Goal: Find specific page/section: Find specific page/section

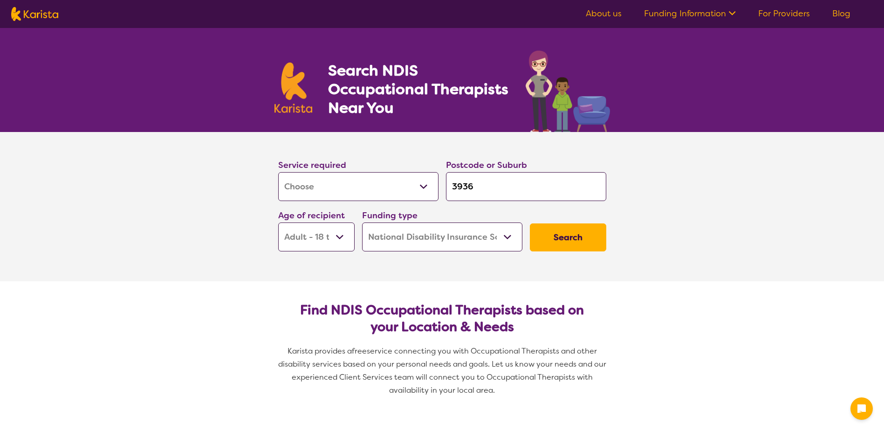
select select "[MEDICAL_DATA]"
select select "AD"
select select "NDIS"
select select "[MEDICAL_DATA]"
select select "AD"
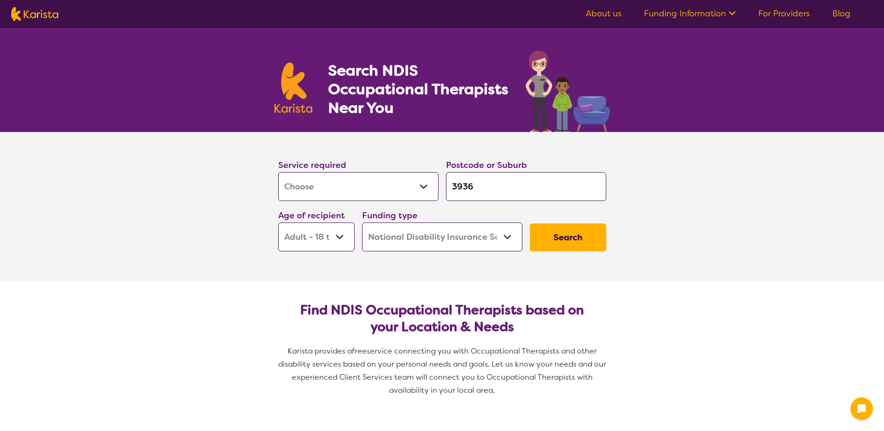
select select "NDIS"
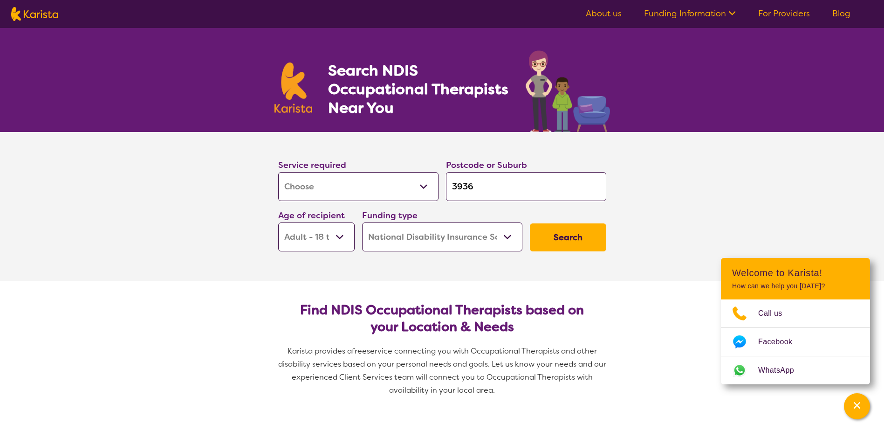
click at [496, 188] on input "3936" at bounding box center [526, 186] width 160 height 29
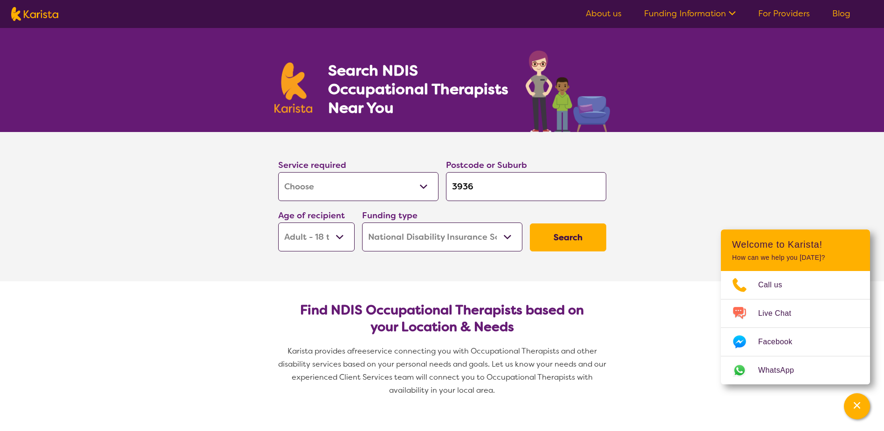
click at [485, 183] on input "3936" at bounding box center [526, 186] width 160 height 29
type input "393"
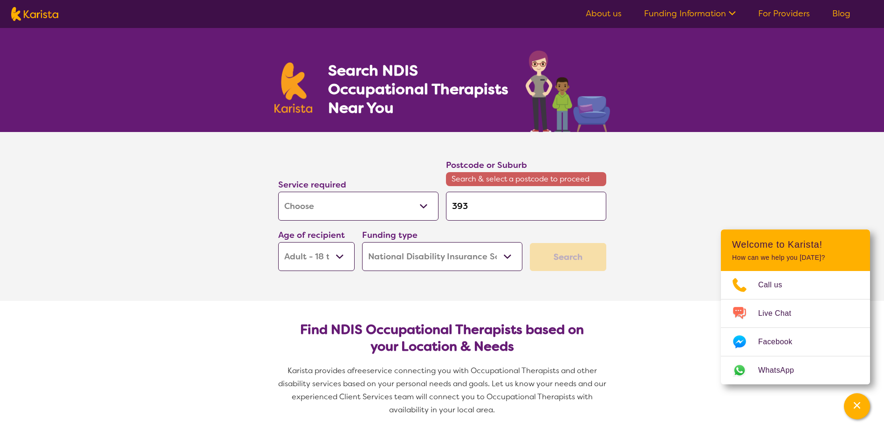
type input "39"
type input "3"
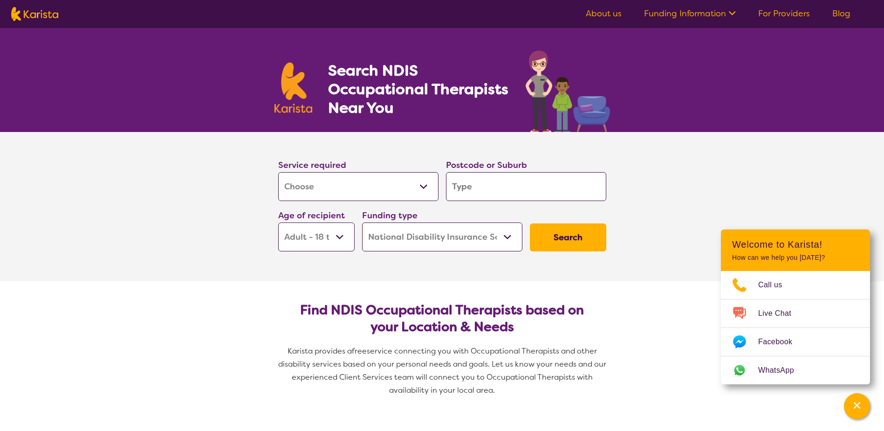
type input "3"
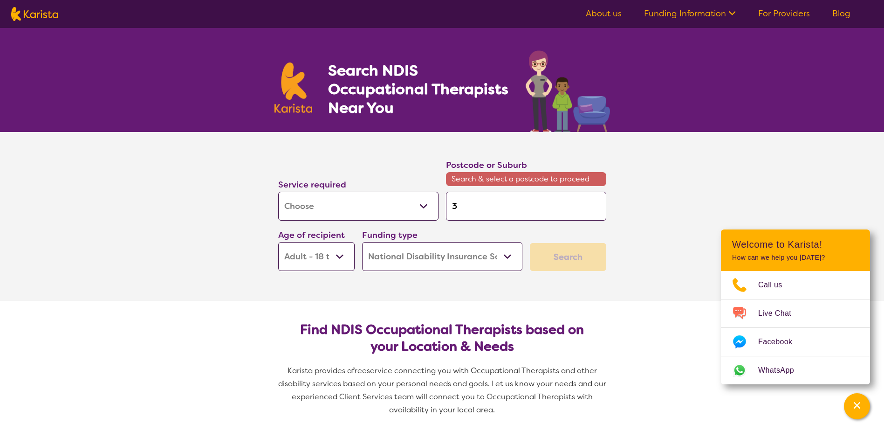
type input "37"
type input "375"
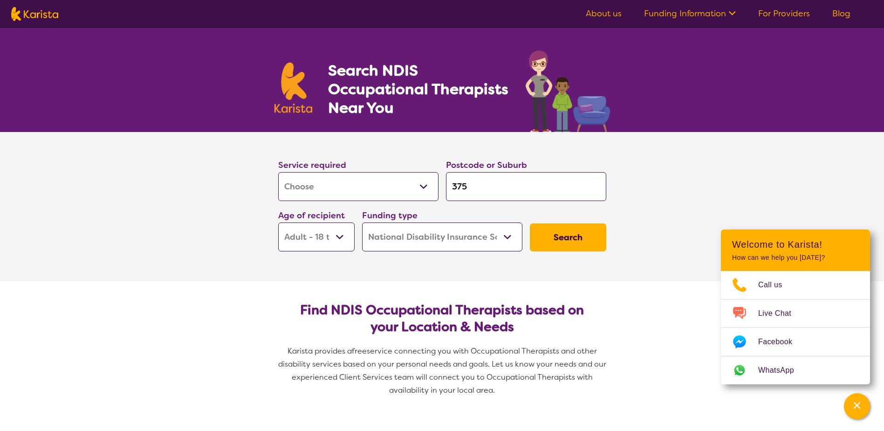
type input "3754"
click at [467, 212] on em "[PERSON_NAME]" at bounding box center [484, 212] width 63 height 10
click at [336, 237] on select "Early Childhood - 0 to 9 Child - 10 to 11 Adolescent - 12 to 17 Adult - 18 to 6…" at bounding box center [316, 236] width 76 height 29
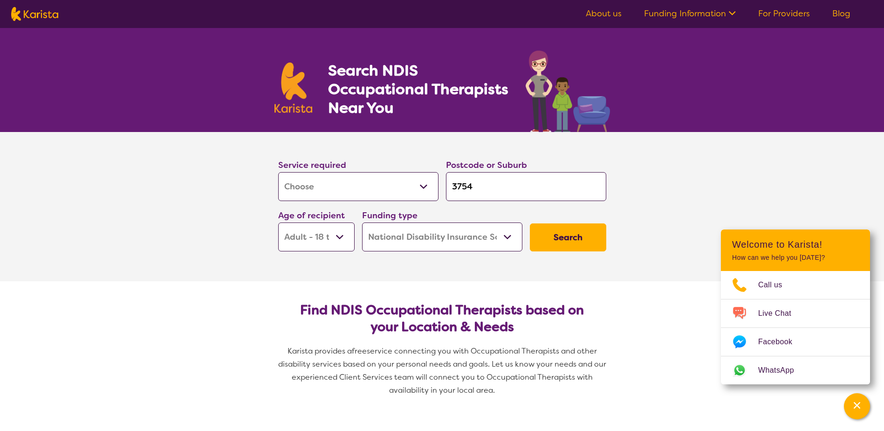
select select "AS"
click at [278, 222] on select "Early Childhood - 0 to 9 Child - 10 to 11 Adolescent - 12 to 17 Adult - 18 to 6…" at bounding box center [316, 236] width 76 height 29
select select "AS"
click at [338, 237] on select "Early Childhood - 0 to 9 Child - 10 to 11 Adolescent - 12 to 17 Adult - 18 to 6…" at bounding box center [316, 236] width 76 height 29
click at [278, 222] on select "Early Childhood - 0 to 9 Child - 10 to 11 Adolescent - 12 to 17 Adult - 18 to 6…" at bounding box center [316, 236] width 76 height 29
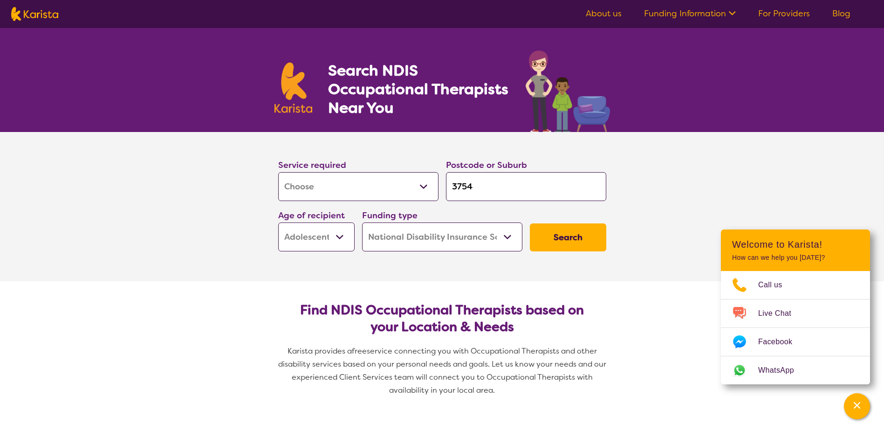
click at [549, 239] on button "Search" at bounding box center [568, 237] width 76 height 28
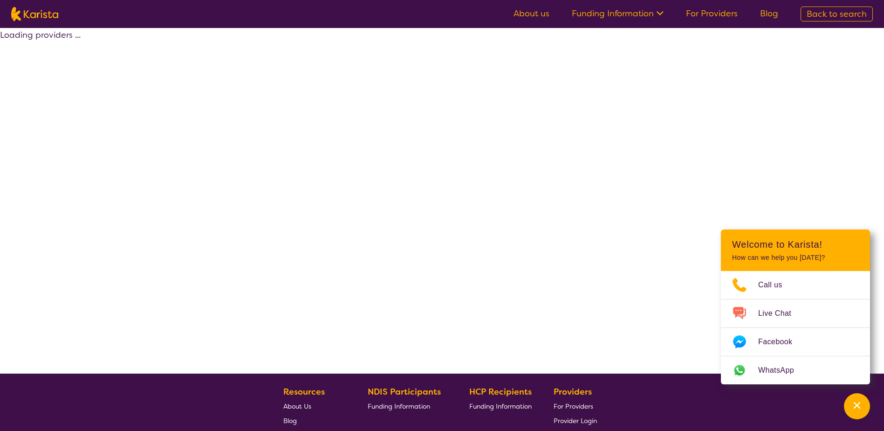
select select "by_score"
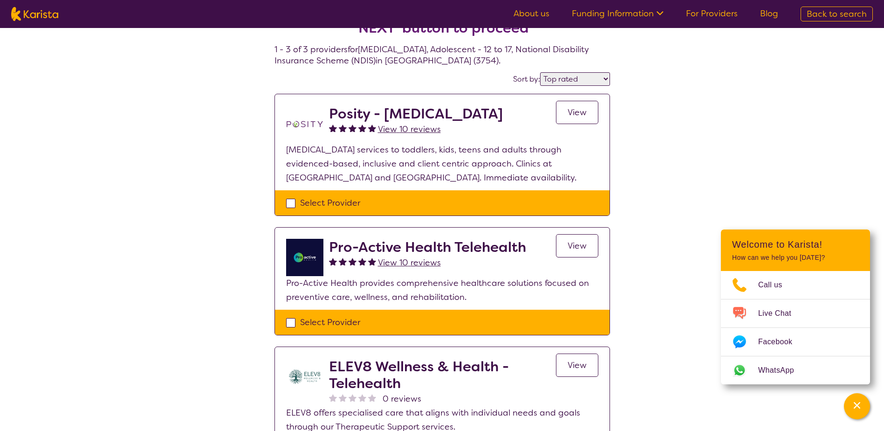
scroll to position [35, 0]
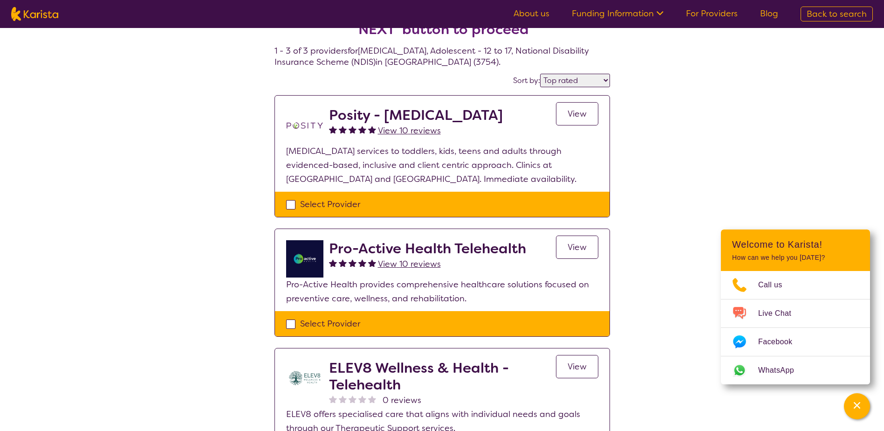
click at [572, 117] on span "View" at bounding box center [577, 113] width 19 height 11
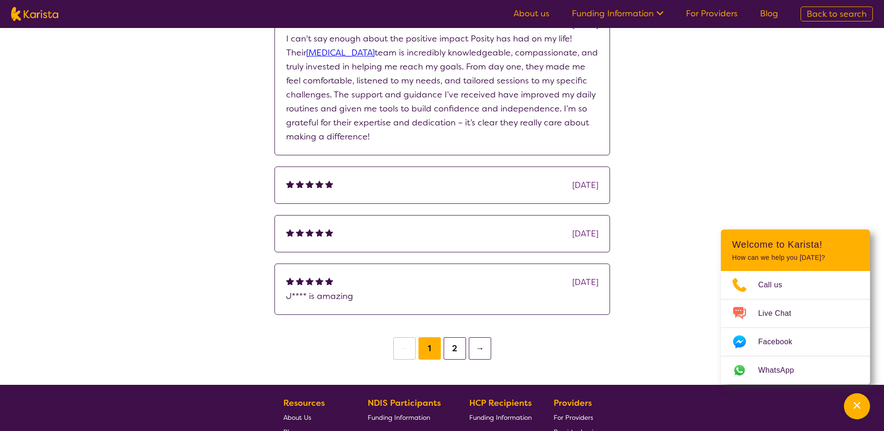
scroll to position [1165, 0]
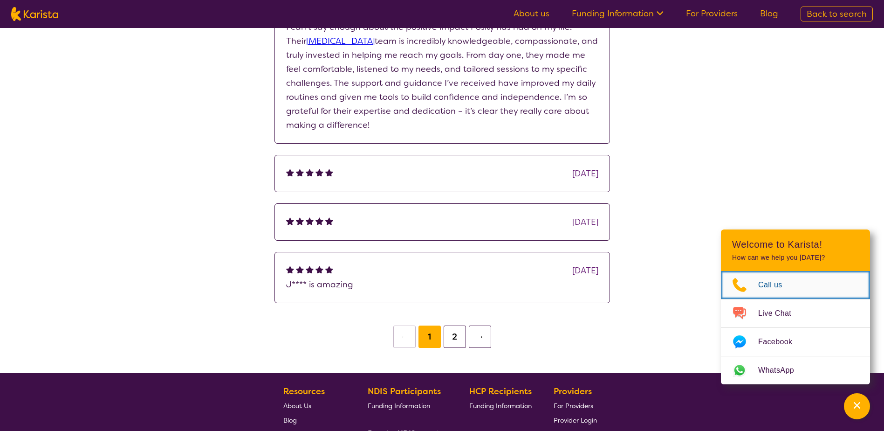
click at [735, 285] on icon "Choose channel" at bounding box center [740, 285] width 14 height 14
